Goal: Transaction & Acquisition: Purchase product/service

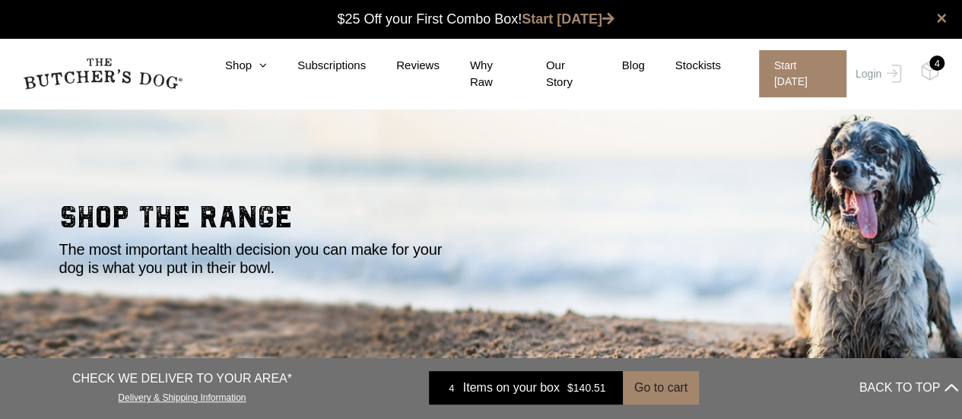
click at [934, 70] on div "4" at bounding box center [936, 63] width 15 height 15
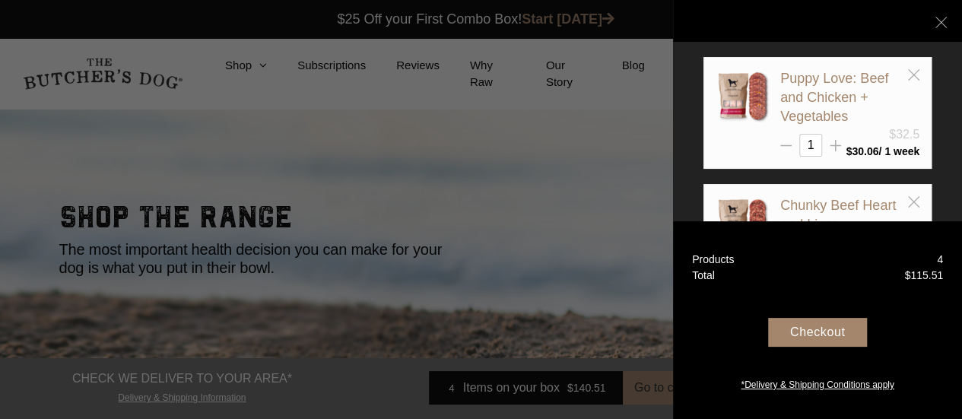
click at [828, 336] on div "Checkout" at bounding box center [817, 332] width 99 height 29
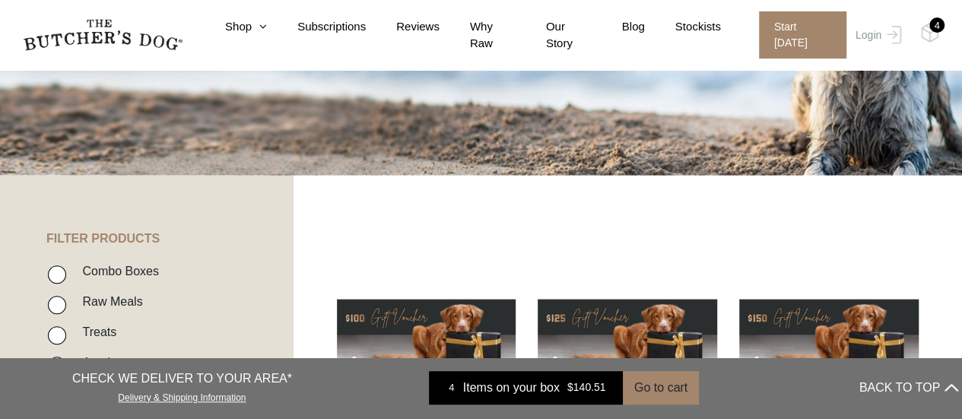
scroll to position [212, 0]
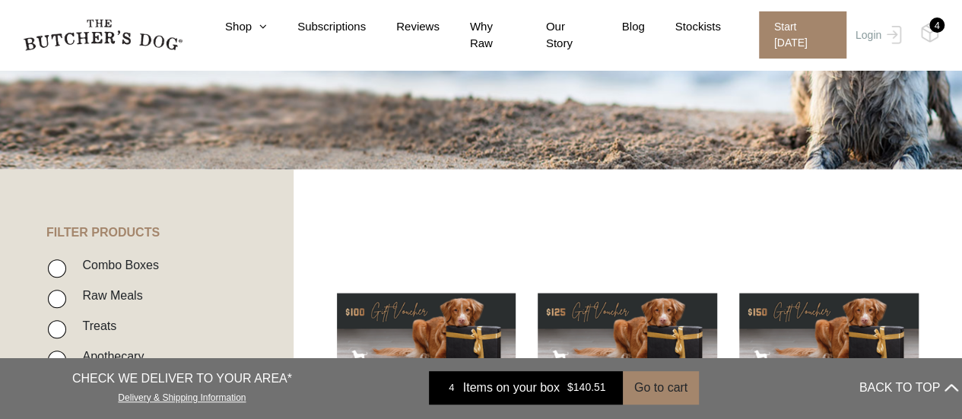
click at [496, 392] on span "Items on your box" at bounding box center [511, 388] width 97 height 18
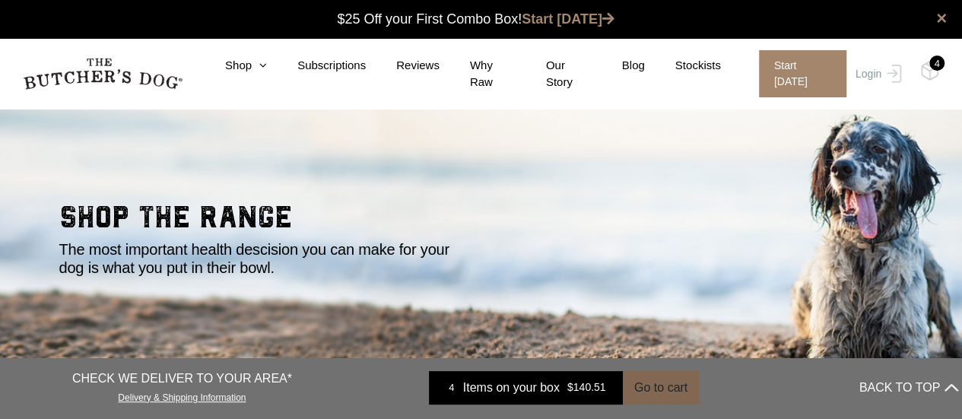
click at [660, 387] on button "Go to cart" at bounding box center [661, 387] width 76 height 33
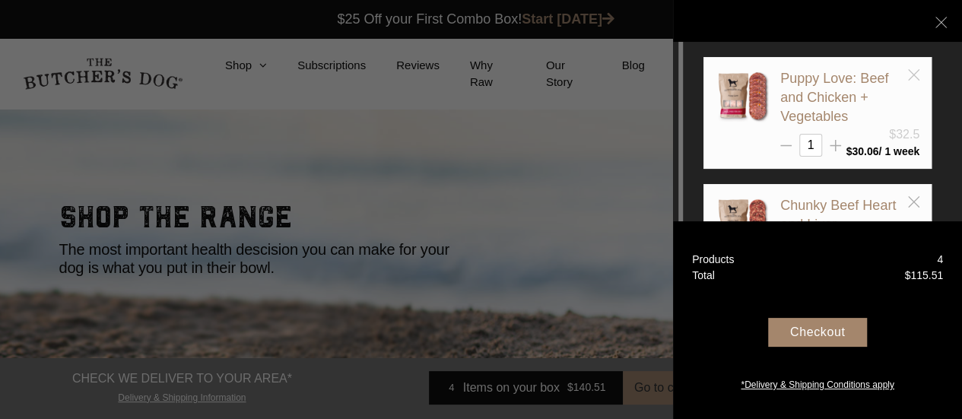
click at [913, 75] on icon at bounding box center [913, 74] width 11 height 11
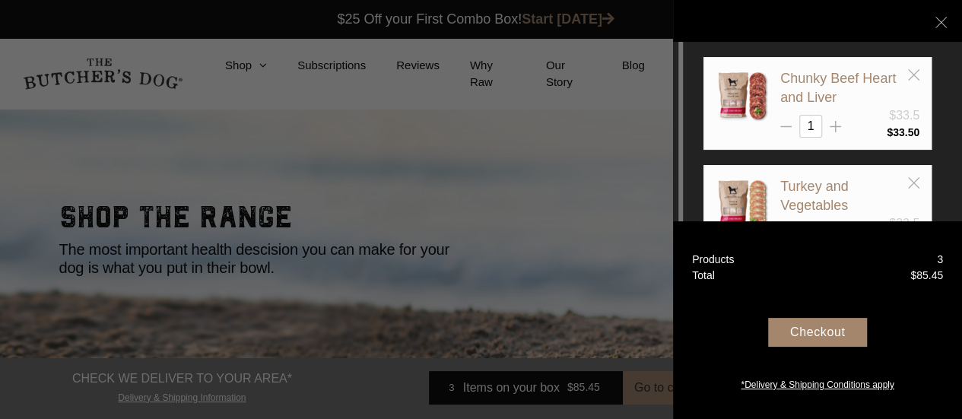
click at [433, 198] on div at bounding box center [481, 209] width 962 height 419
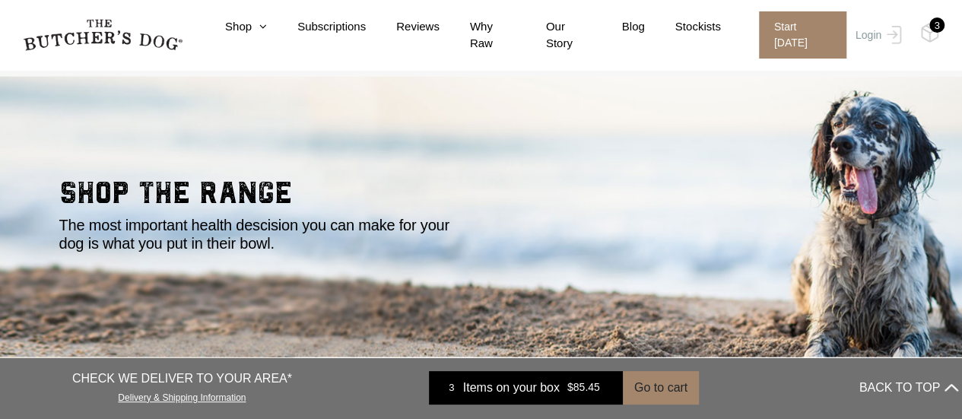
scroll to position [27, 0]
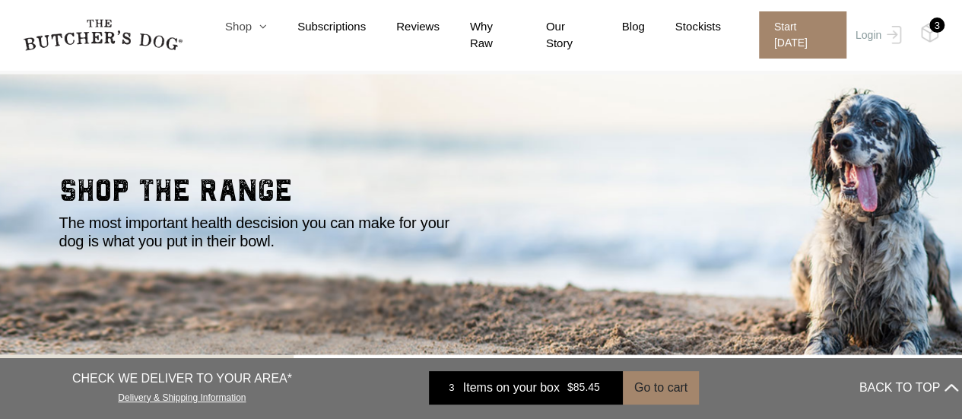
click at [252, 36] on link "Shop" at bounding box center [231, 26] width 72 height 17
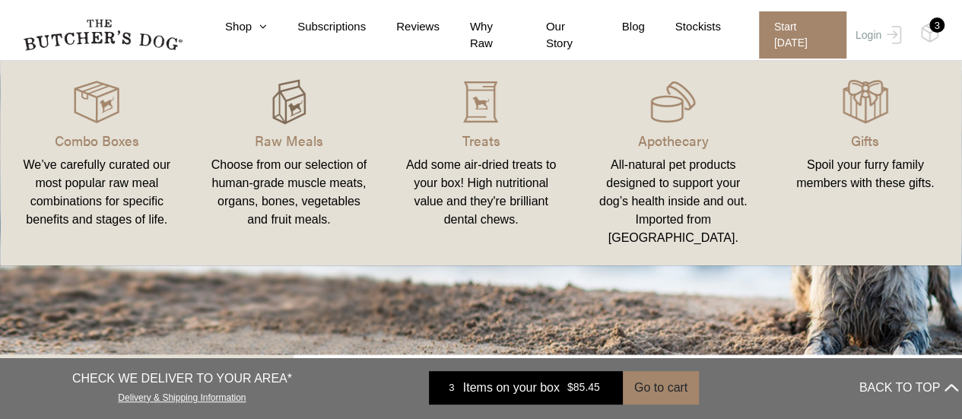
click at [290, 108] on img at bounding box center [289, 102] width 46 height 46
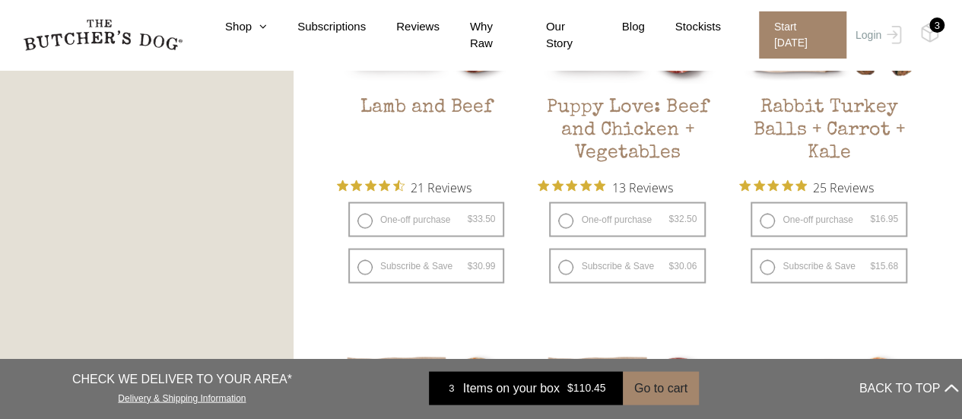
scroll to position [1442, 0]
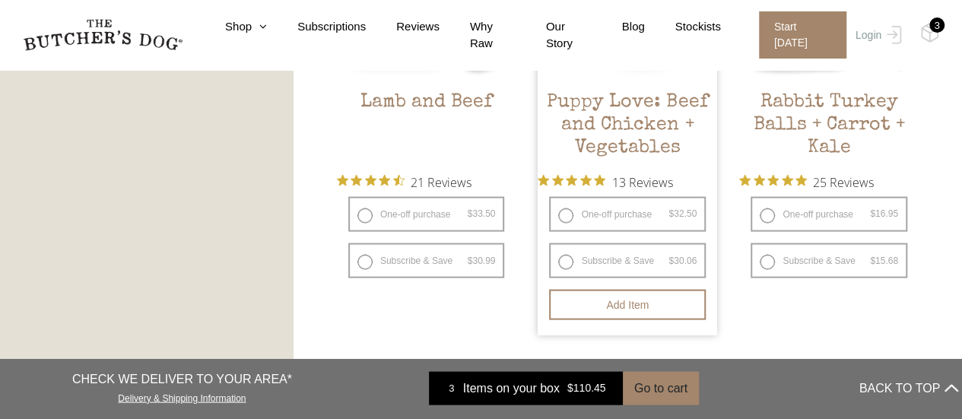
click at [564, 213] on label "One-off purchase $ 32.50 — or subscribe and save 7.5%" at bounding box center [627, 213] width 157 height 35
radio input "true"
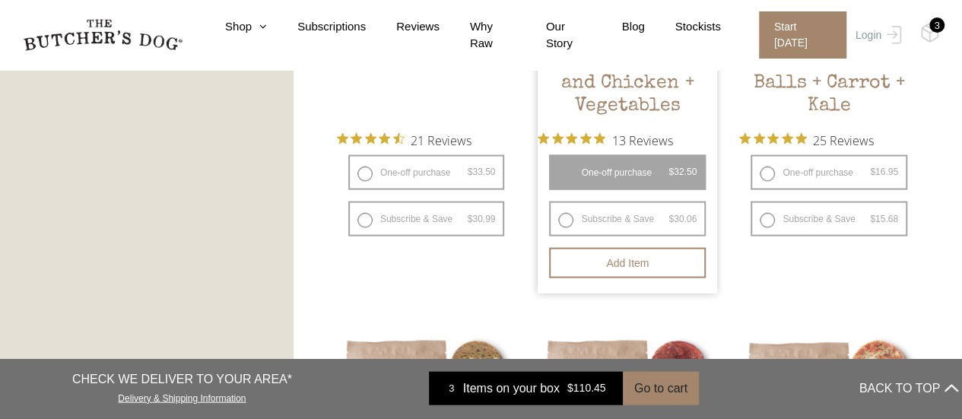
scroll to position [1494, 0]
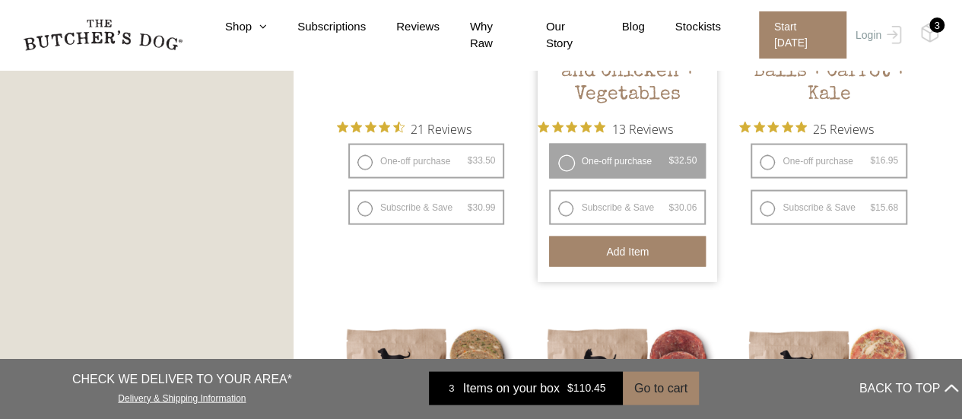
click at [630, 257] on button "Add item" at bounding box center [627, 252] width 157 height 30
click at [935, 35] on img at bounding box center [929, 33] width 19 height 20
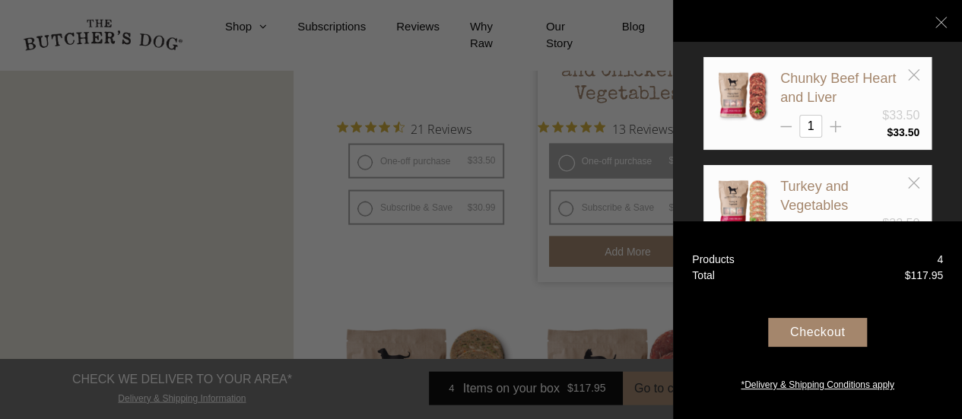
click at [795, 335] on div "Checkout" at bounding box center [817, 332] width 99 height 29
